Goal: Transaction & Acquisition: Purchase product/service

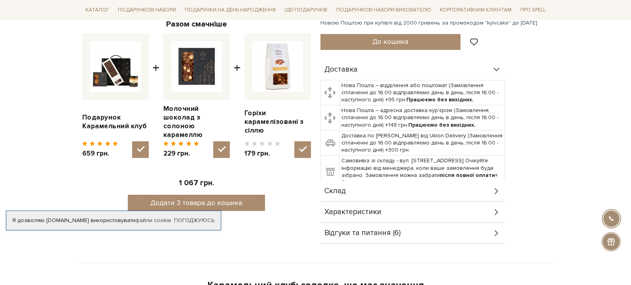
scroll to position [297, 0]
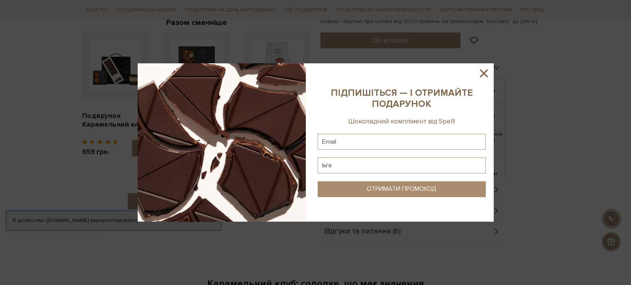
click at [486, 74] on icon at bounding box center [483, 72] width 13 height 13
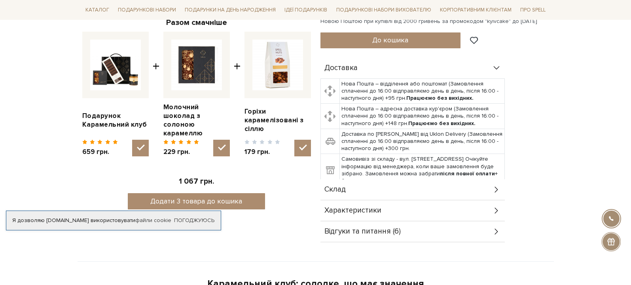
click at [277, 69] on img at bounding box center [277, 65] width 51 height 51
click at [294, 140] on input "checkbox" at bounding box center [302, 148] width 17 height 17
click at [273, 89] on img at bounding box center [277, 65] width 51 height 51
click at [294, 140] on input "checkbox" at bounding box center [302, 148] width 17 height 17
click at [273, 89] on img at bounding box center [277, 65] width 51 height 51
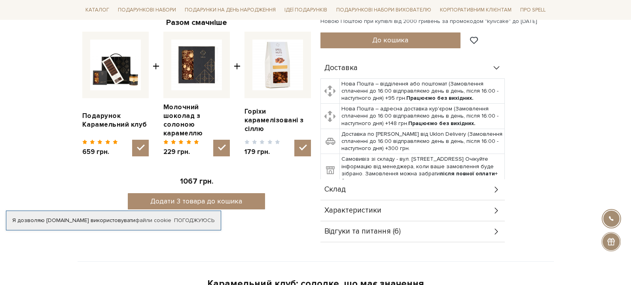
click at [294, 140] on input "checkbox" at bounding box center [302, 148] width 17 height 17
checkbox input "false"
click at [252, 115] on link "Горіхи карамелізовані з сіллю" at bounding box center [277, 120] width 66 height 26
